Goal: Information Seeking & Learning: Learn about a topic

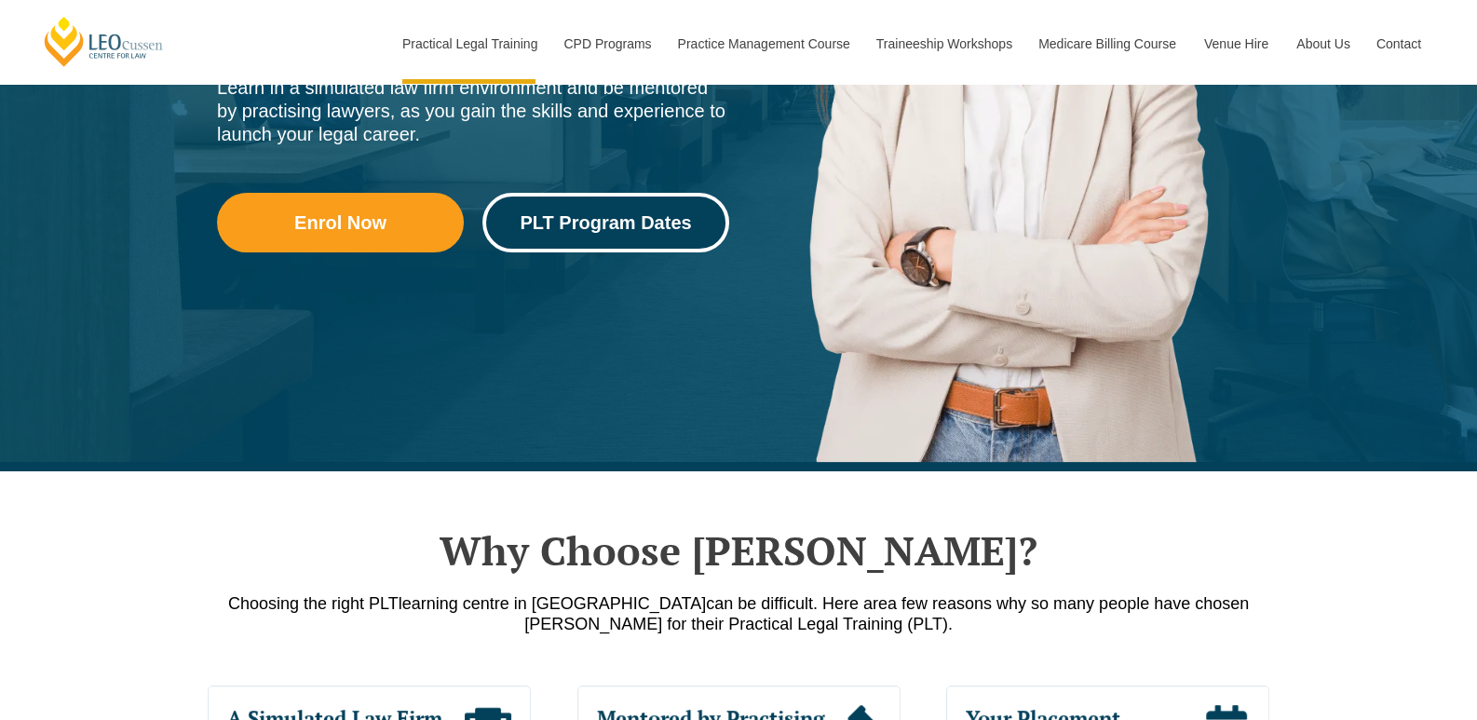
click at [652, 226] on span "PLT Program Dates" at bounding box center [605, 222] width 171 height 19
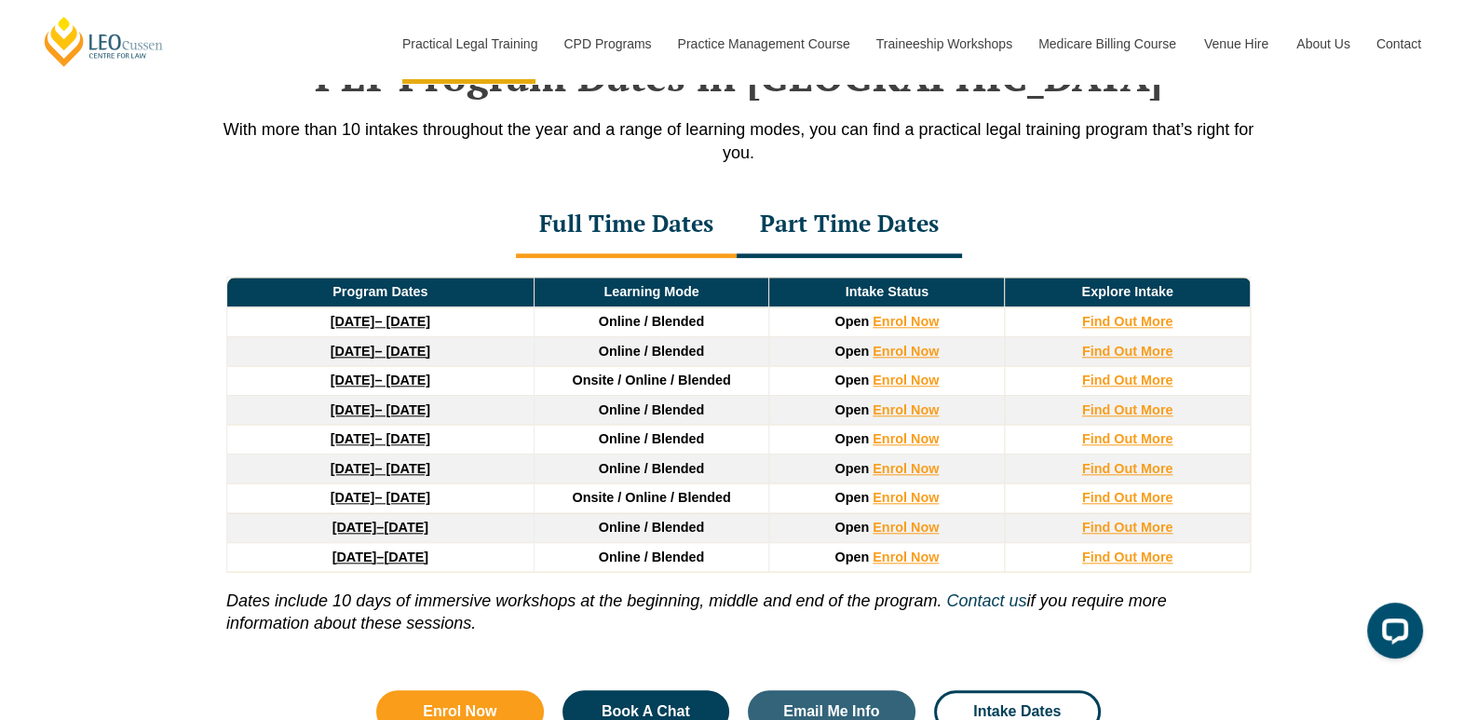
scroll to position [2467, 0]
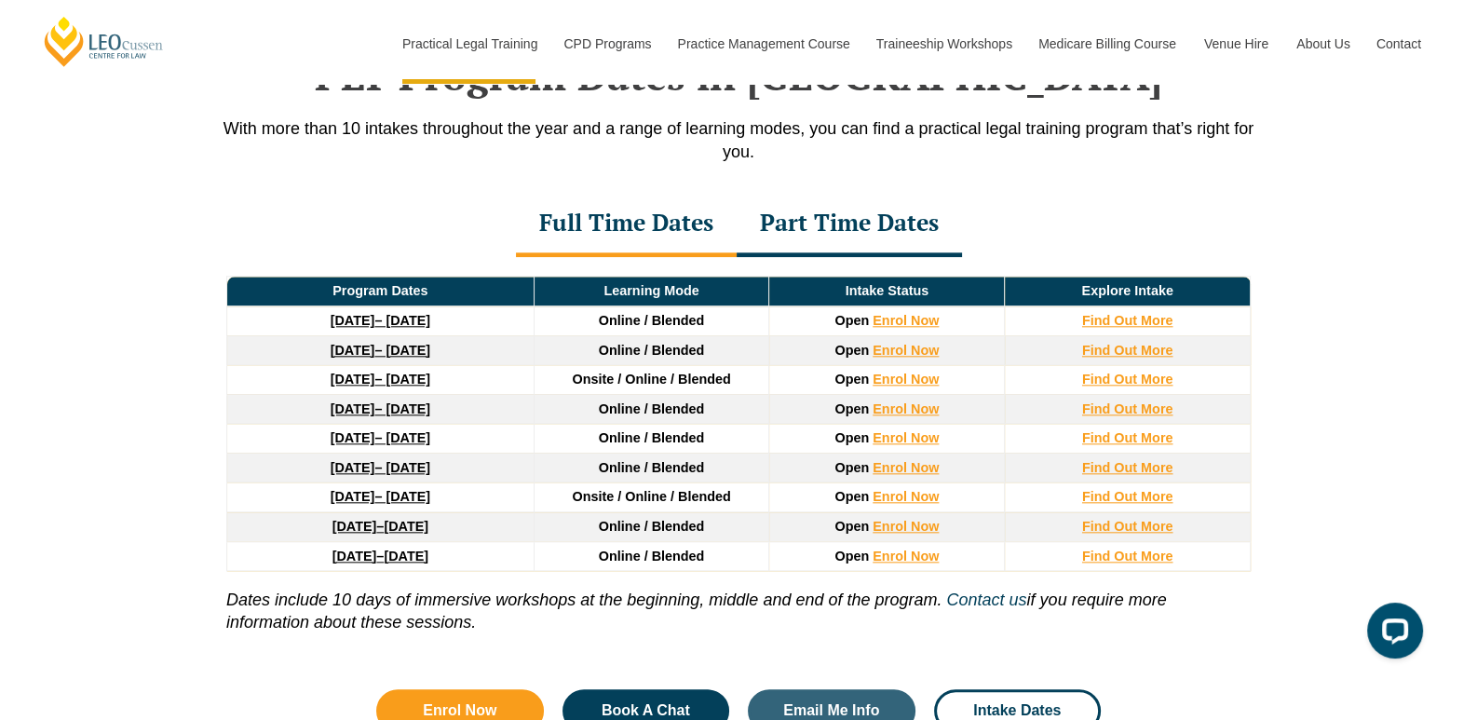
click at [876, 243] on div "Part Time Dates" at bounding box center [849, 224] width 225 height 65
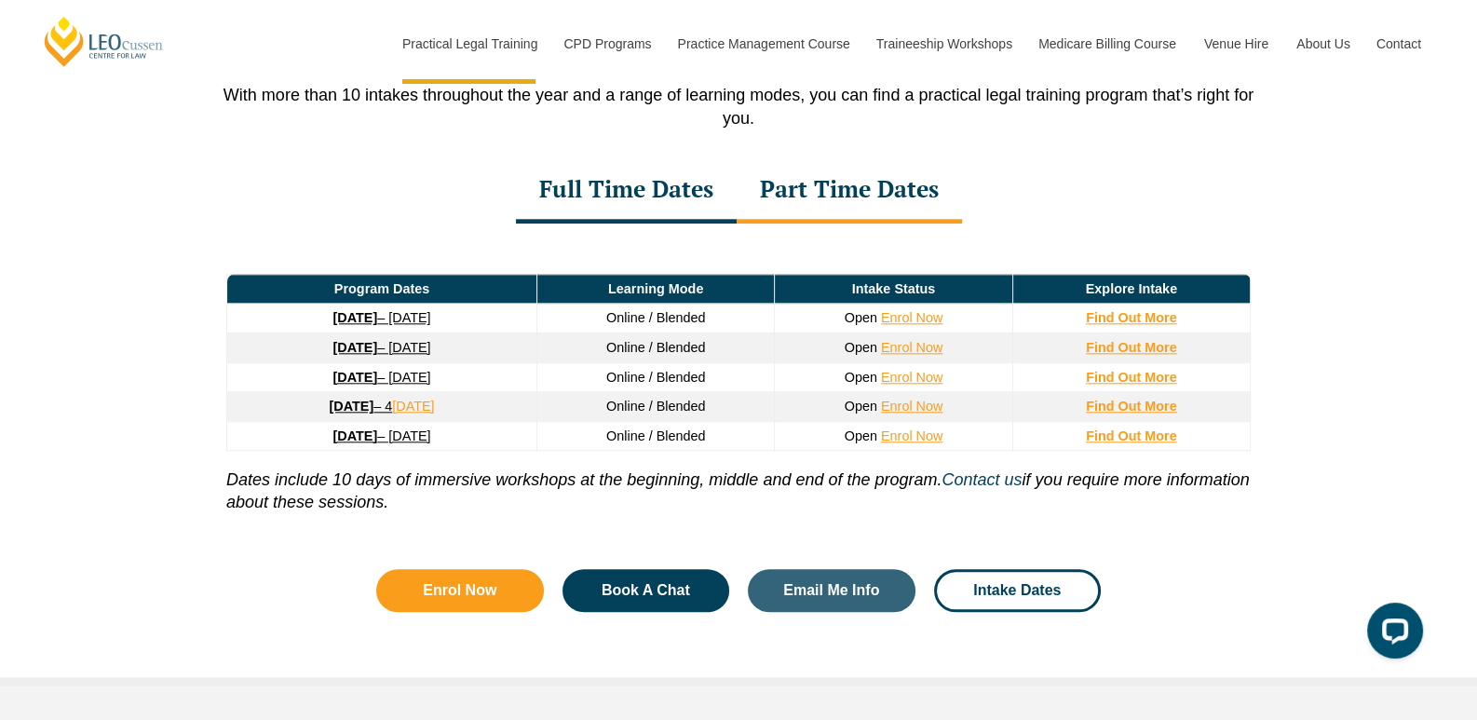
scroll to position [2501, 0]
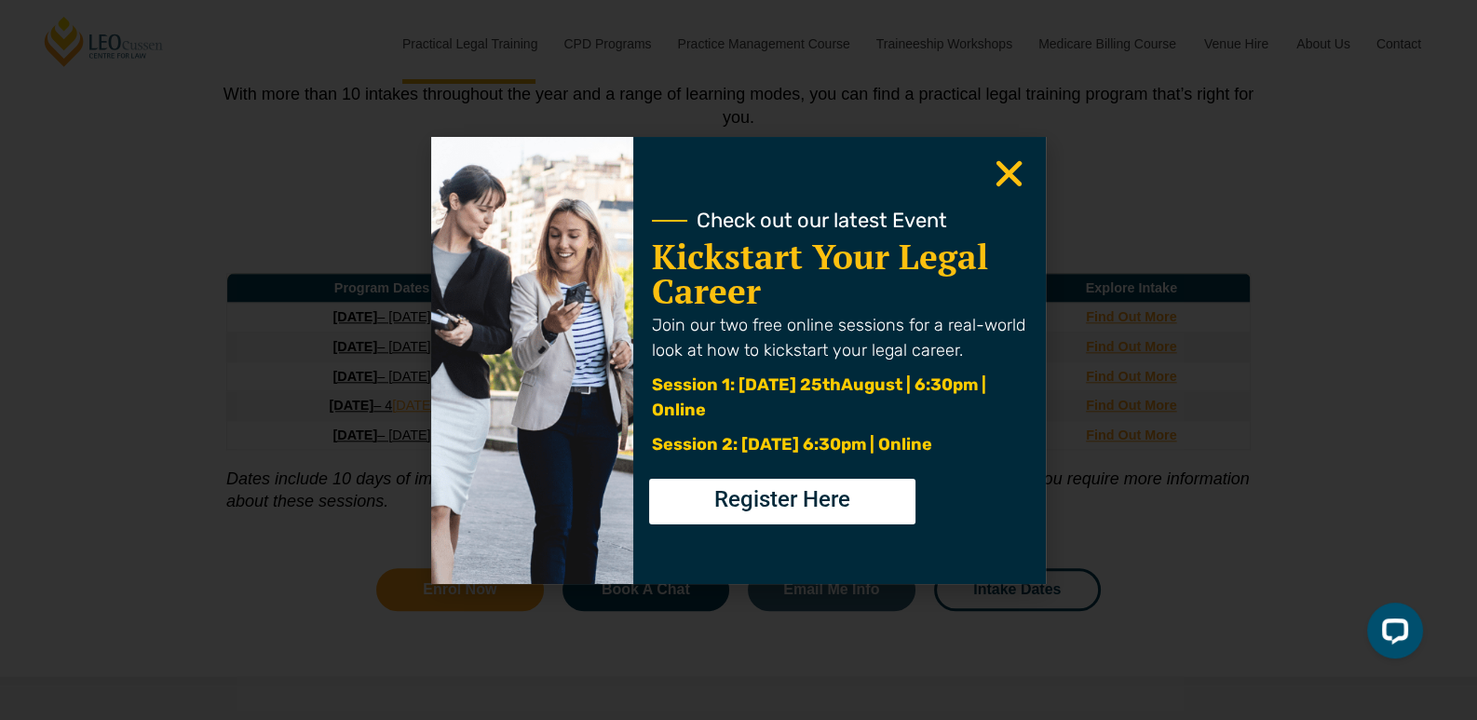
click at [1006, 179] on icon "Close" at bounding box center [1009, 174] width 36 height 36
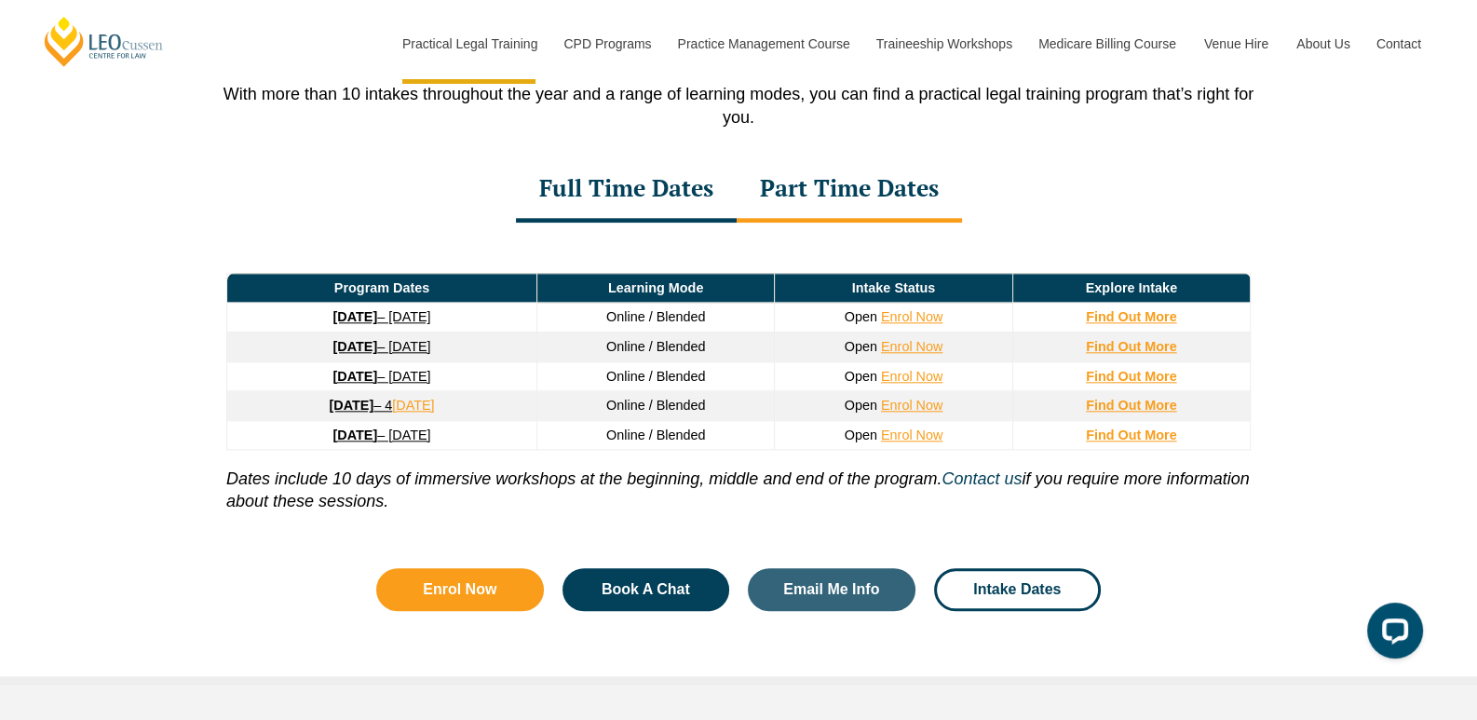
click at [1006, 179] on div "Full Time Dates Part Time Dates" at bounding box center [739, 189] width 1062 height 65
click at [359, 347] on strong "26 January 2026" at bounding box center [355, 346] width 45 height 15
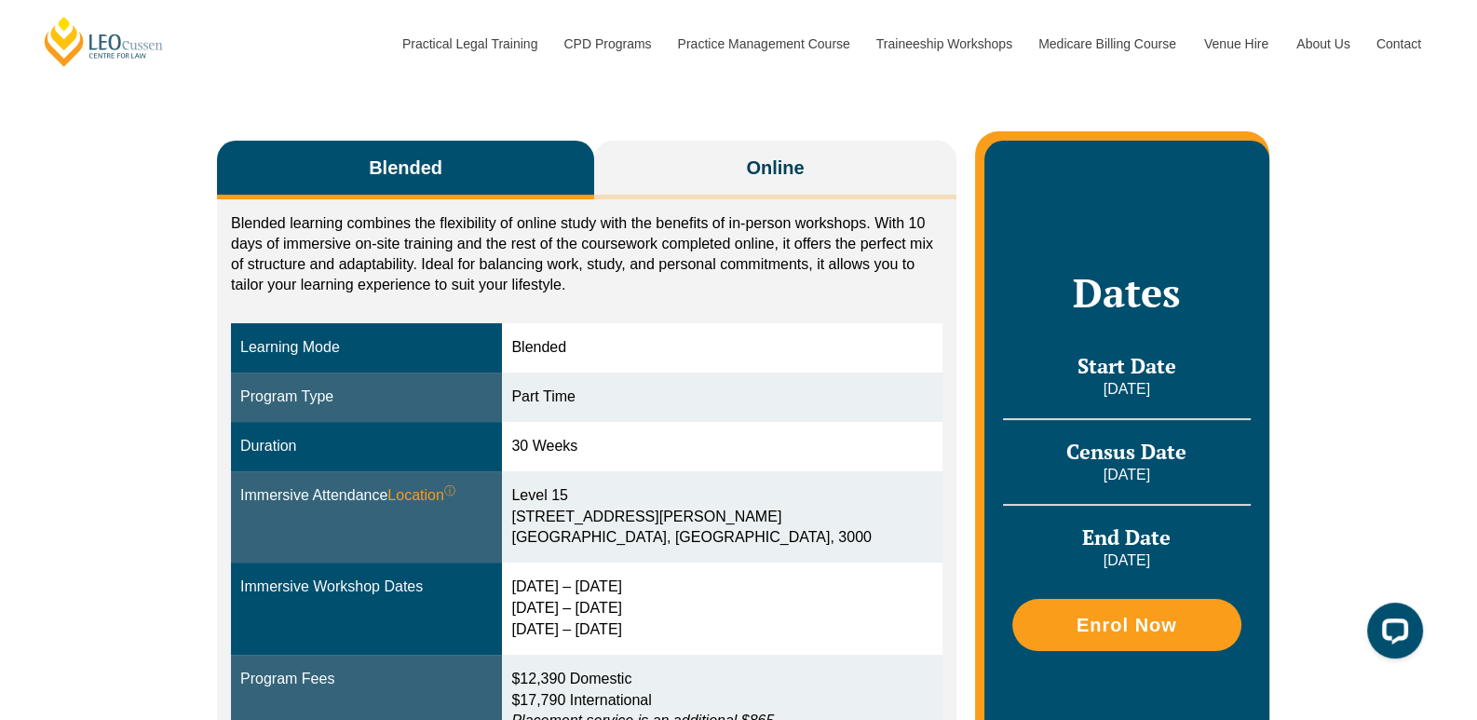
scroll to position [271, 0]
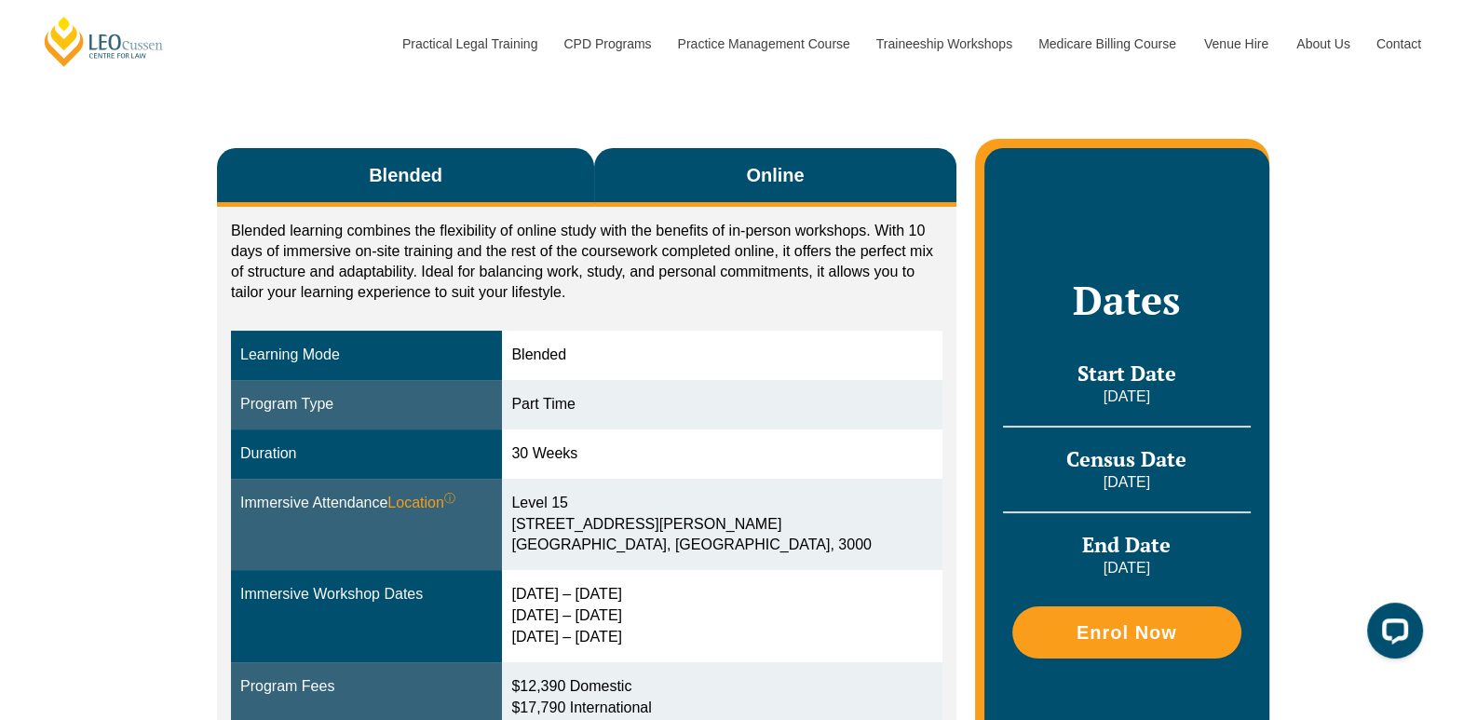
click at [824, 184] on button "Online" at bounding box center [775, 177] width 362 height 59
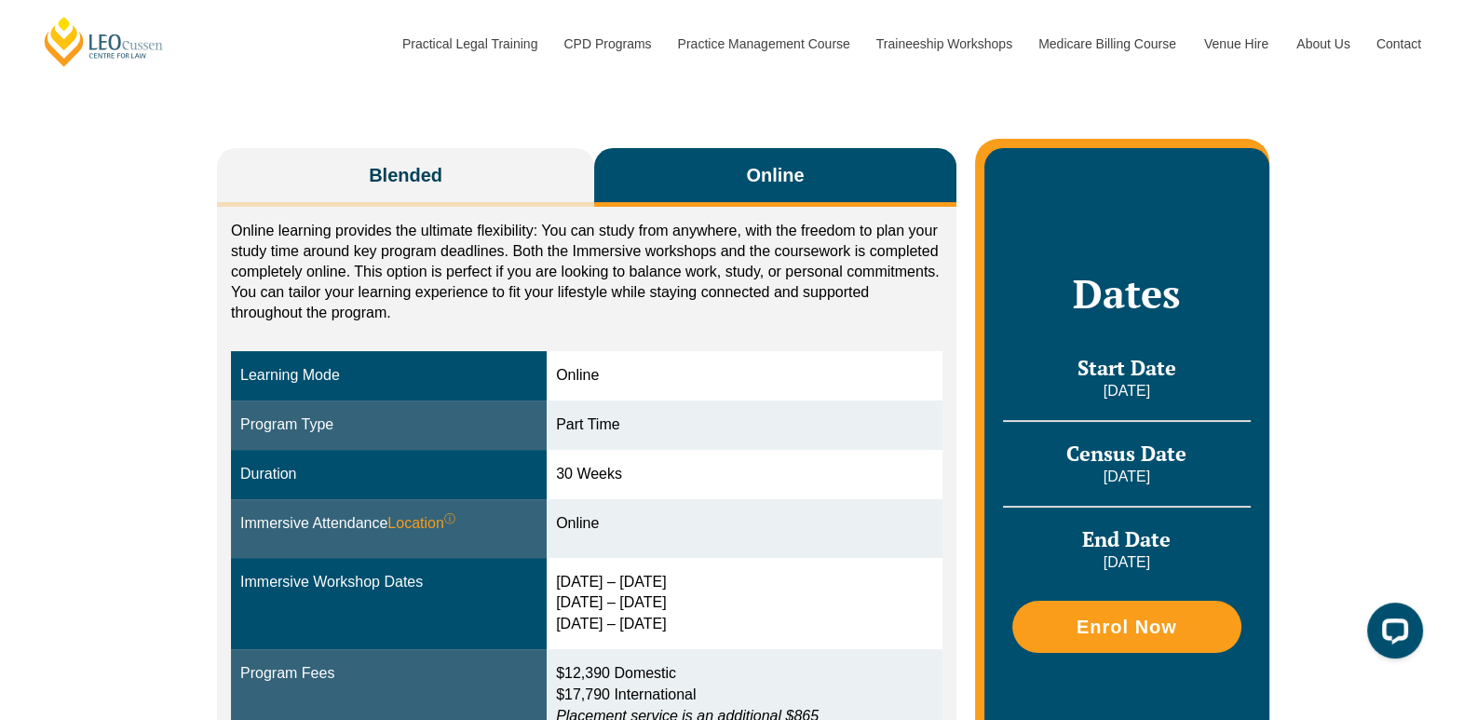
click at [824, 184] on button "Online" at bounding box center [775, 177] width 362 height 59
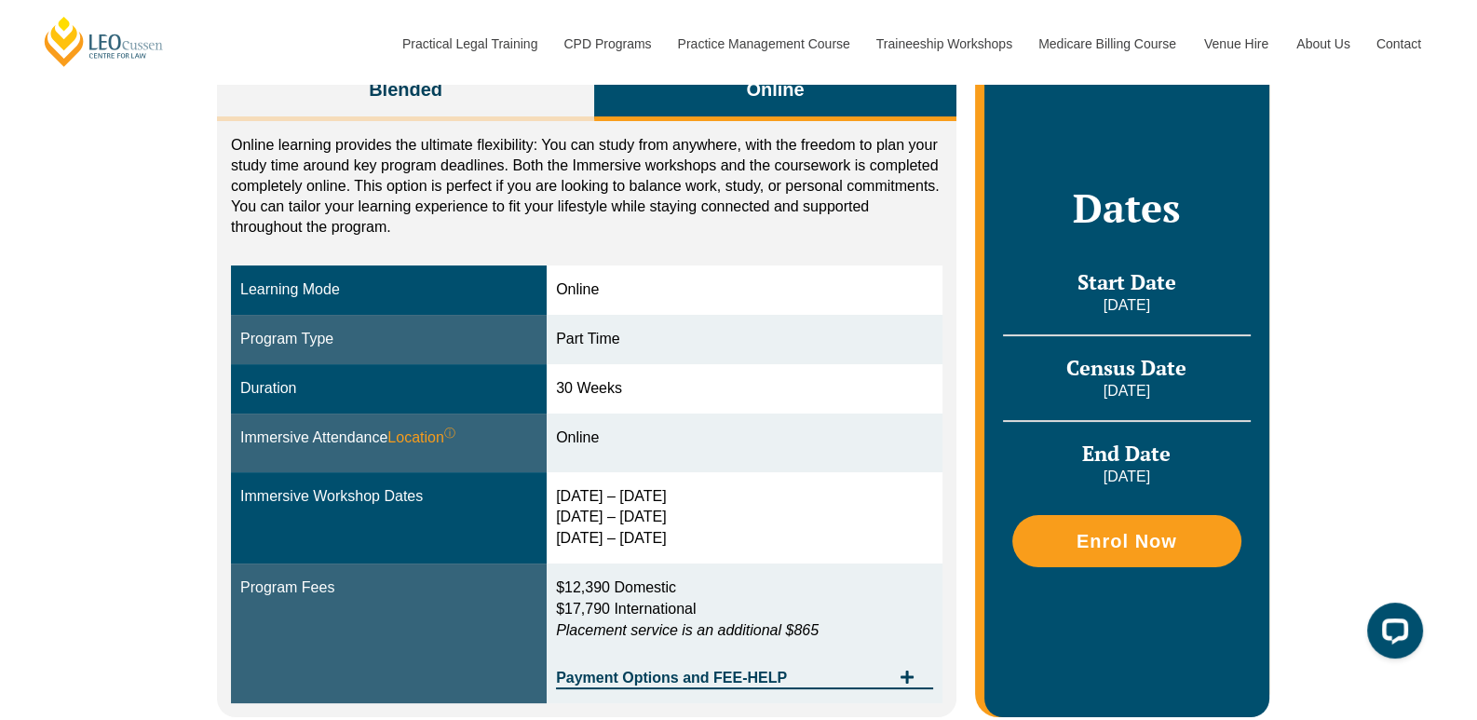
scroll to position [358, 0]
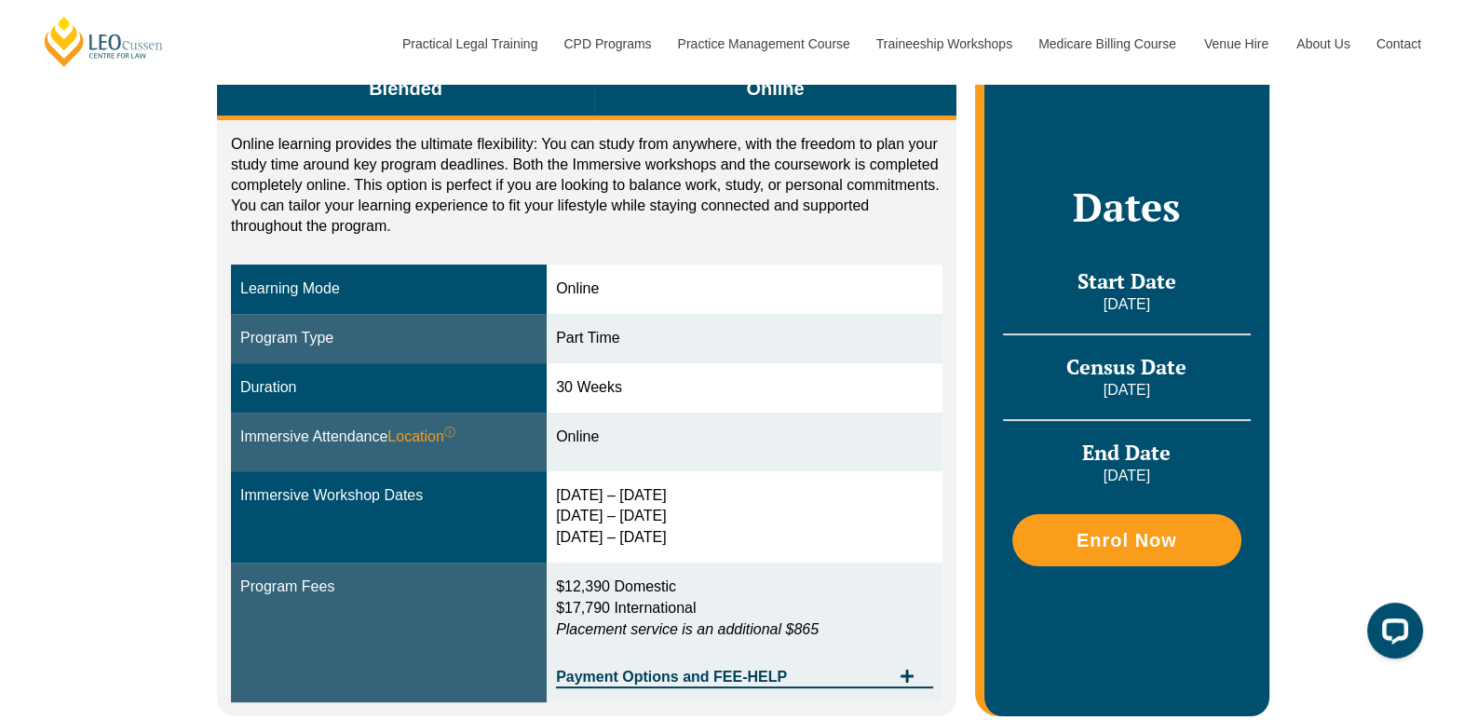
click at [447, 103] on button "Blended" at bounding box center [405, 90] width 377 height 59
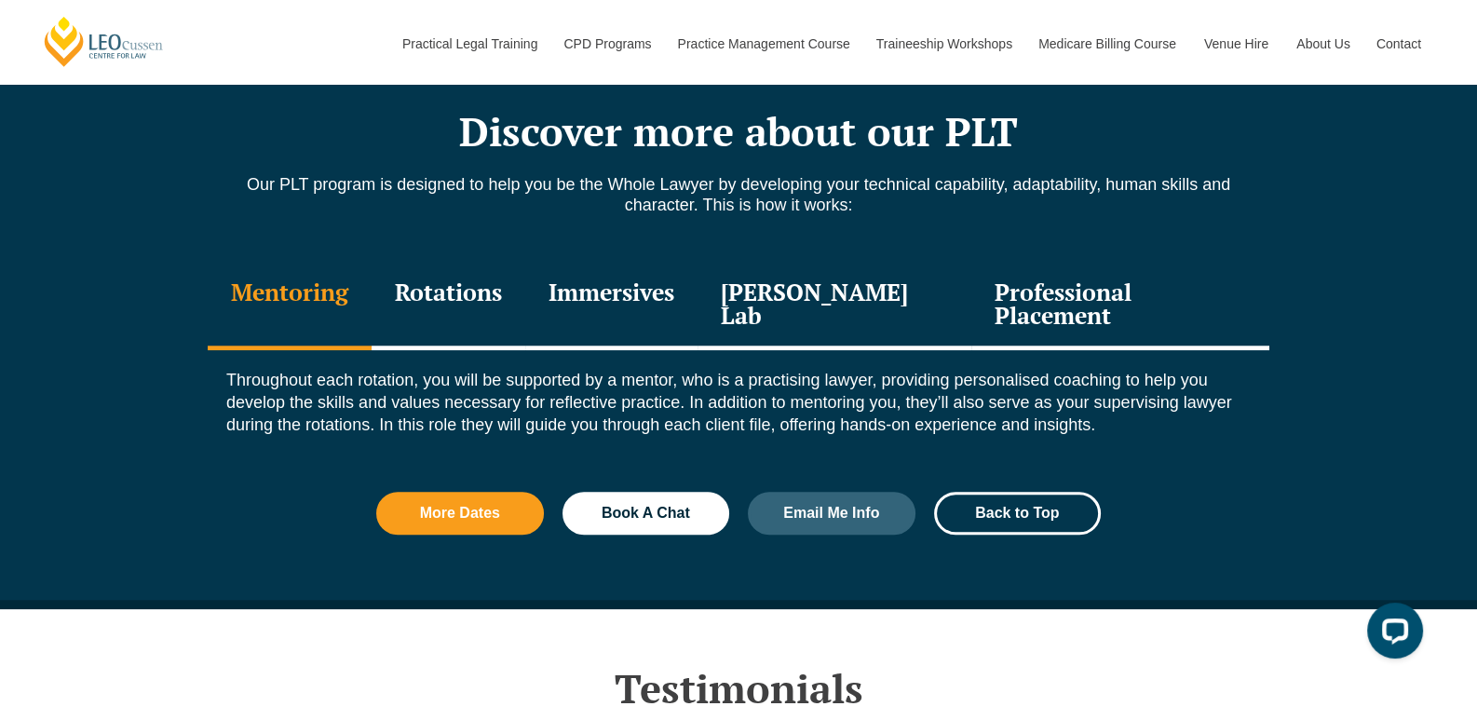
scroll to position [2017, 0]
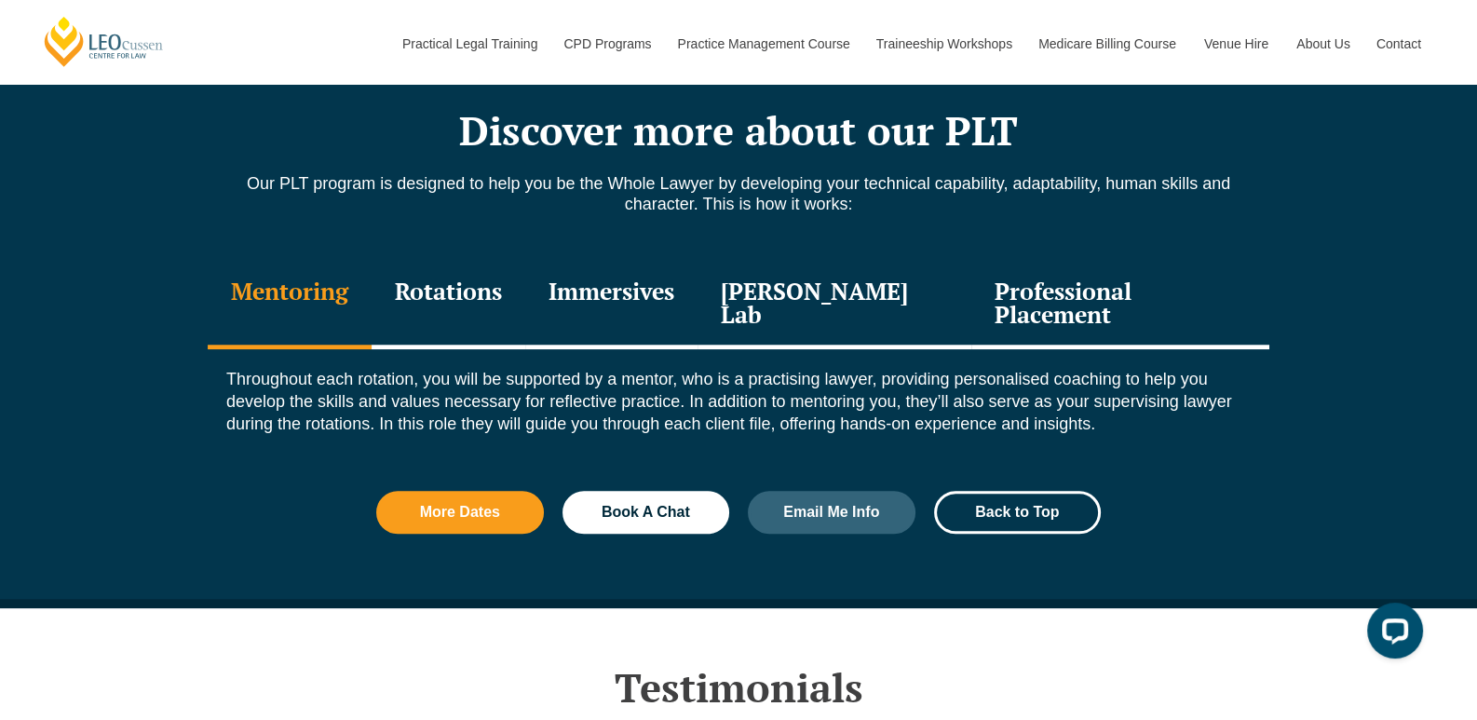
click at [1054, 295] on div "Professional Placement" at bounding box center [1121, 305] width 298 height 88
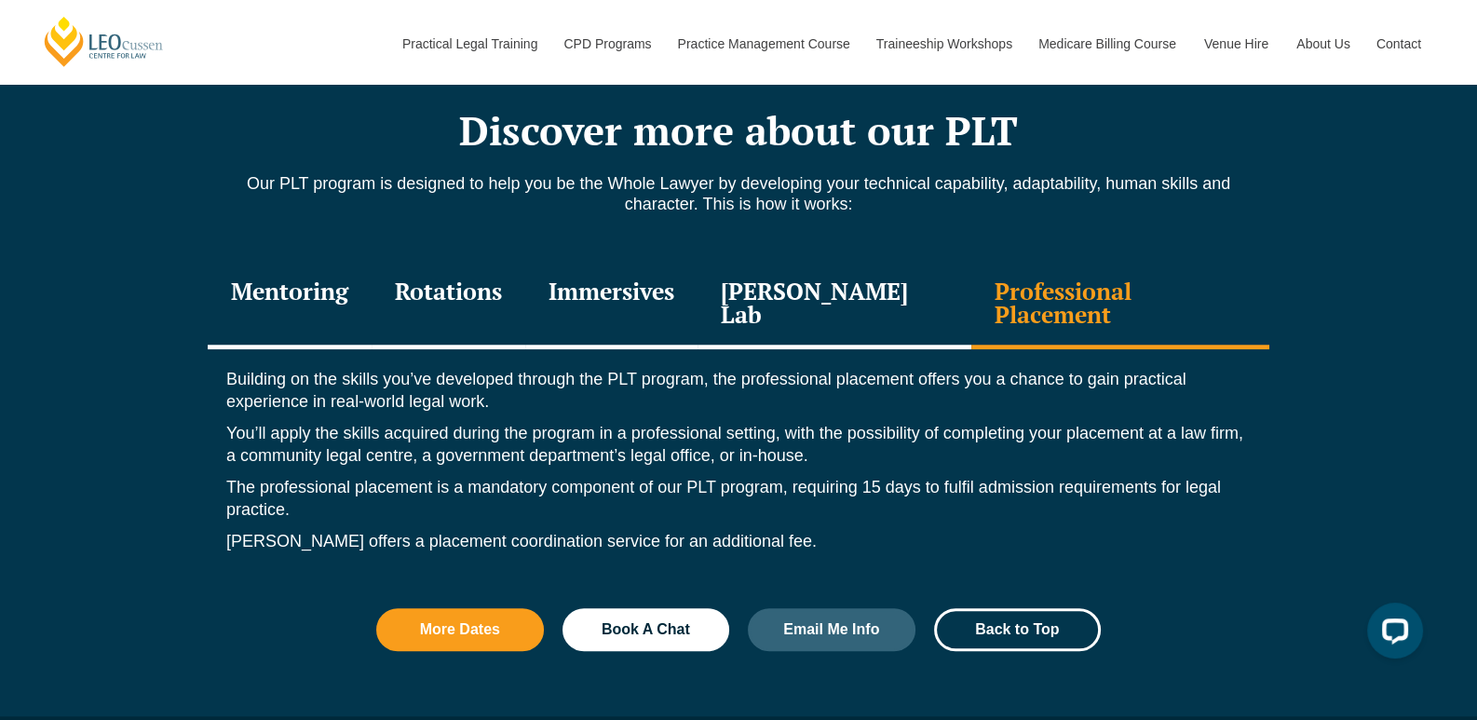
click at [312, 306] on div "Mentoring" at bounding box center [290, 305] width 164 height 88
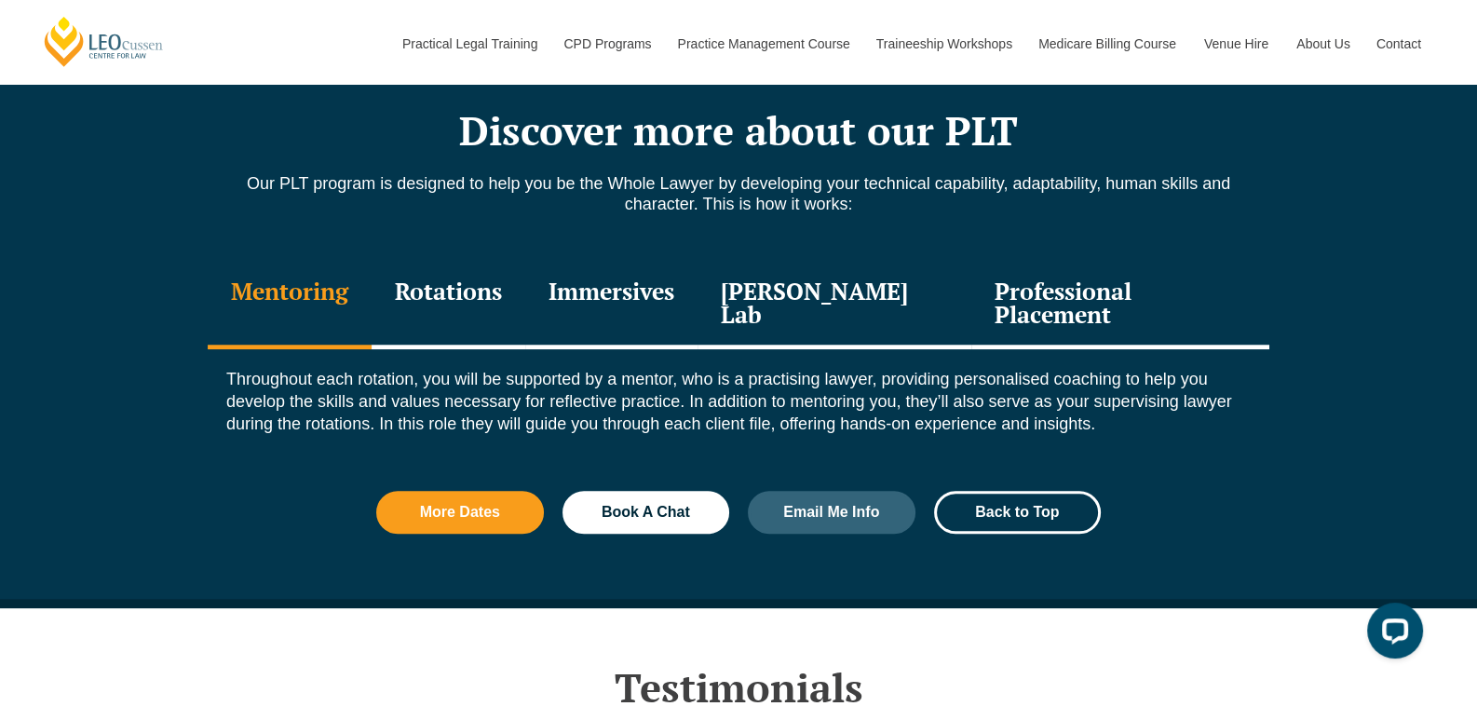
click at [463, 295] on div "Rotations" at bounding box center [449, 305] width 154 height 88
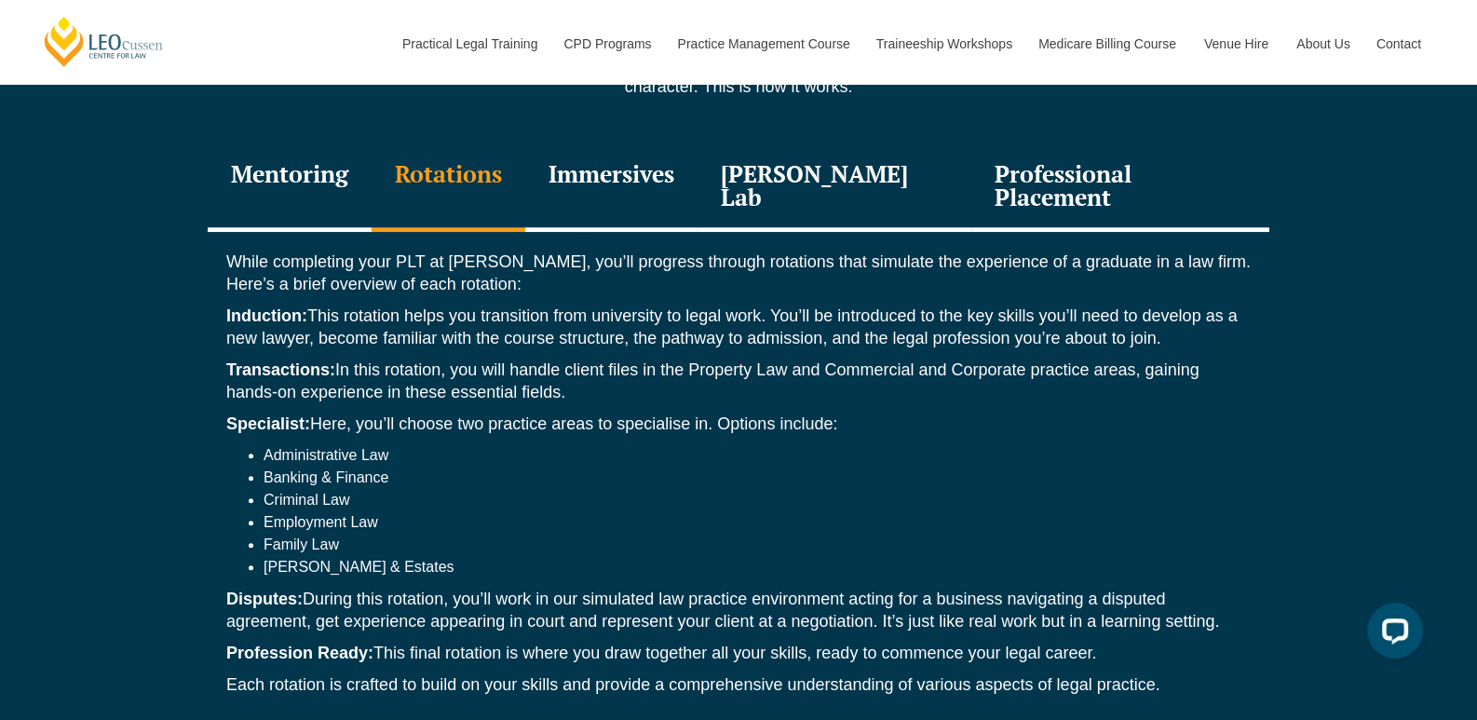
scroll to position [2133, 0]
click at [648, 189] on div "Immersives" at bounding box center [611, 188] width 172 height 88
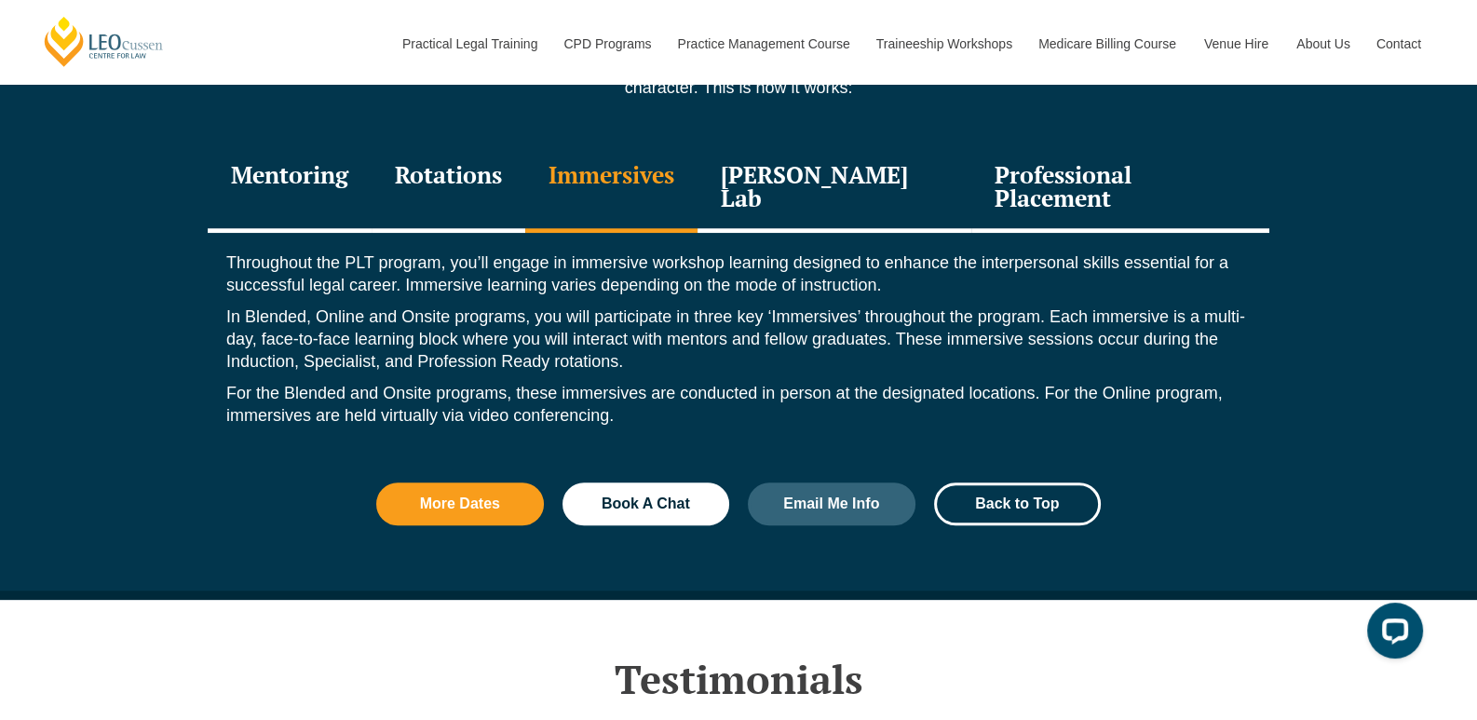
click at [814, 180] on div "[PERSON_NAME] Lab" at bounding box center [835, 188] width 274 height 88
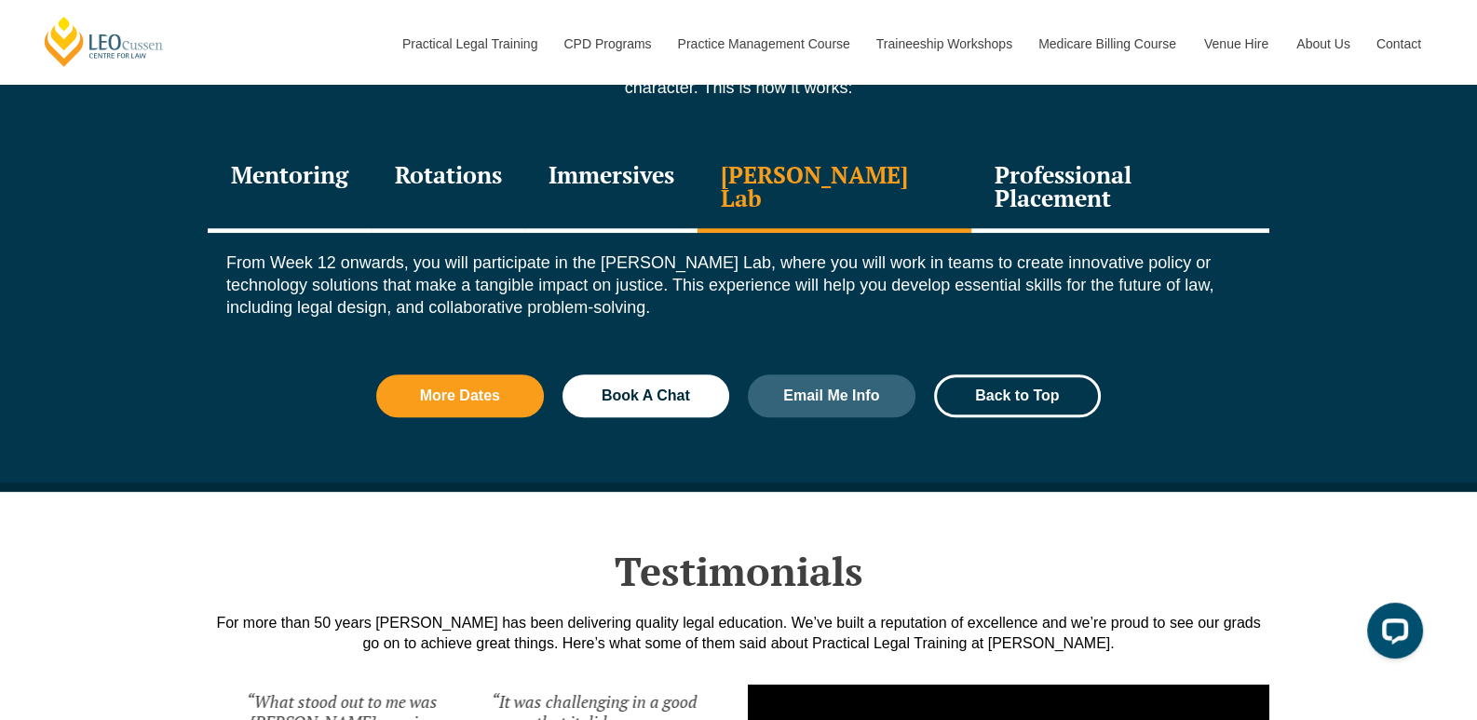
click at [1081, 198] on div "Professional Placement" at bounding box center [1121, 188] width 298 height 88
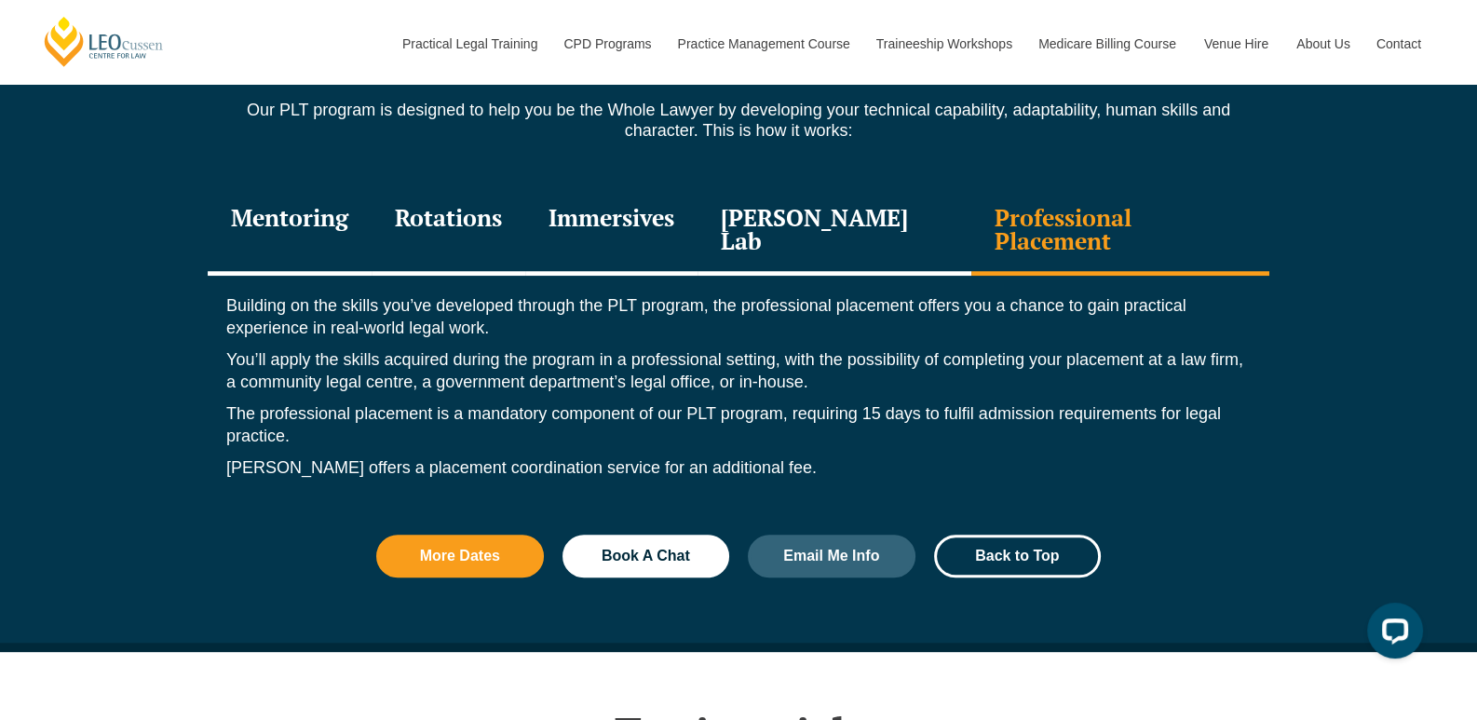
scroll to position [2087, 0]
